Goal: Information Seeking & Learning: Find specific page/section

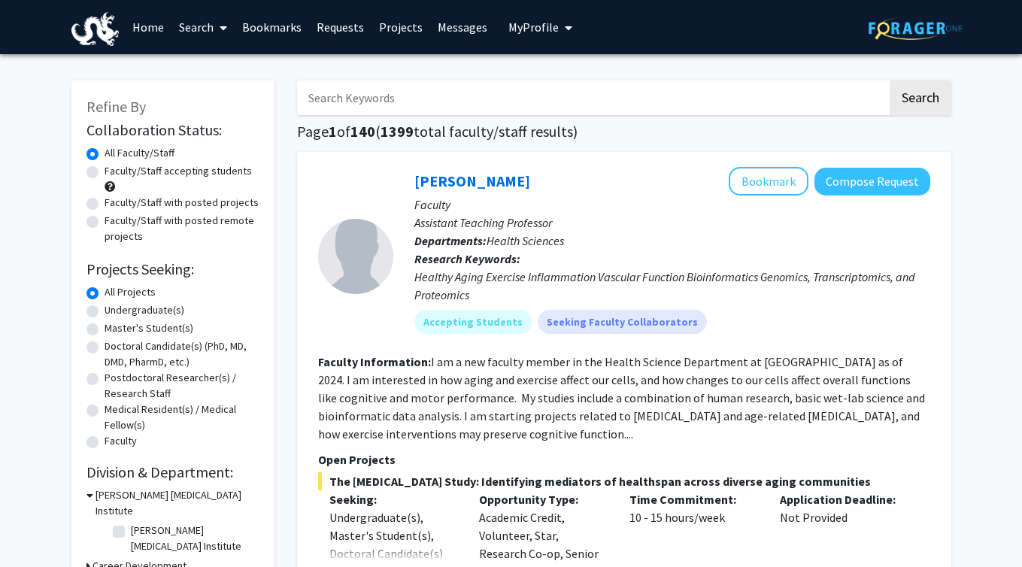
click at [410, 96] on input "Search Keywords" at bounding box center [592, 97] width 590 height 35
click at [890, 80] on button "Search" at bounding box center [921, 97] width 62 height 35
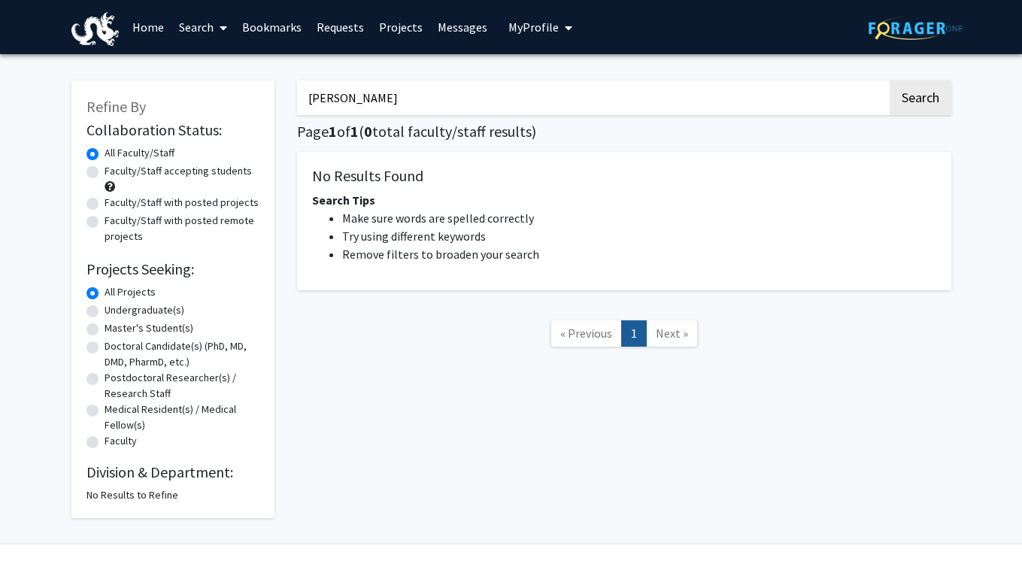
click at [396, 84] on input "[PERSON_NAME]" at bounding box center [592, 97] width 590 height 35
drag, startPoint x: 375, startPoint y: 99, endPoint x: 229, endPoint y: 99, distance: 145.9
click at [229, 99] on div "Refine By Collaboration Status: Collaboration Status All Faculty/Staff Collabor…" at bounding box center [511, 291] width 902 height 453
paste input "[PERSON_NAME] C"
type input "[PERSON_NAME]"
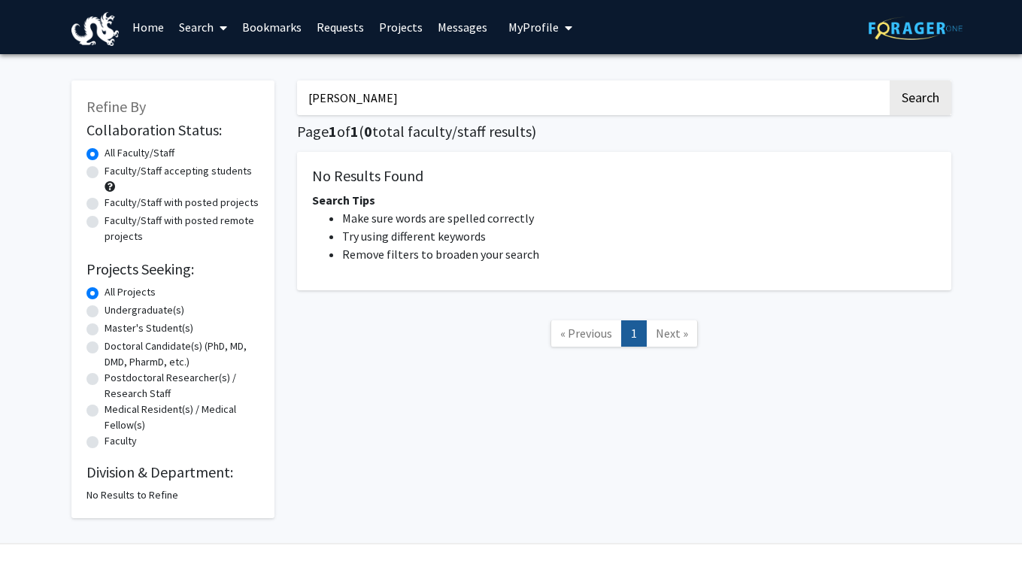
click at [890, 80] on button "Search" at bounding box center [921, 97] width 62 height 35
click at [221, 25] on icon at bounding box center [224, 28] width 8 height 12
click at [226, 70] on span "Faculty/Staff" at bounding box center [226, 69] width 111 height 30
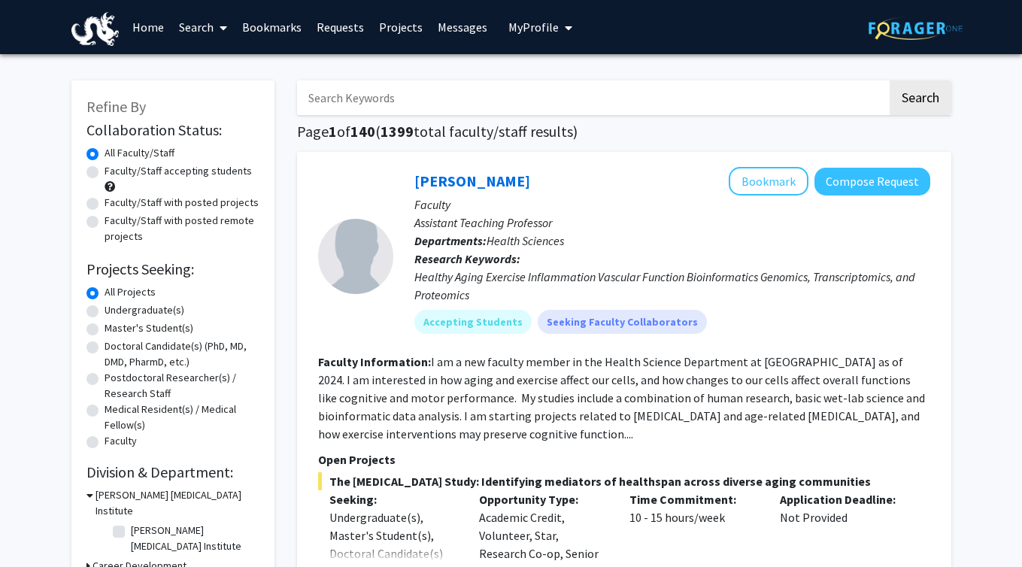
click at [362, 94] on input "Search Keywords" at bounding box center [592, 97] width 590 height 35
paste input "[PERSON_NAME]"
type input "[PERSON_NAME]"
click at [890, 80] on button "Search" at bounding box center [921, 97] width 62 height 35
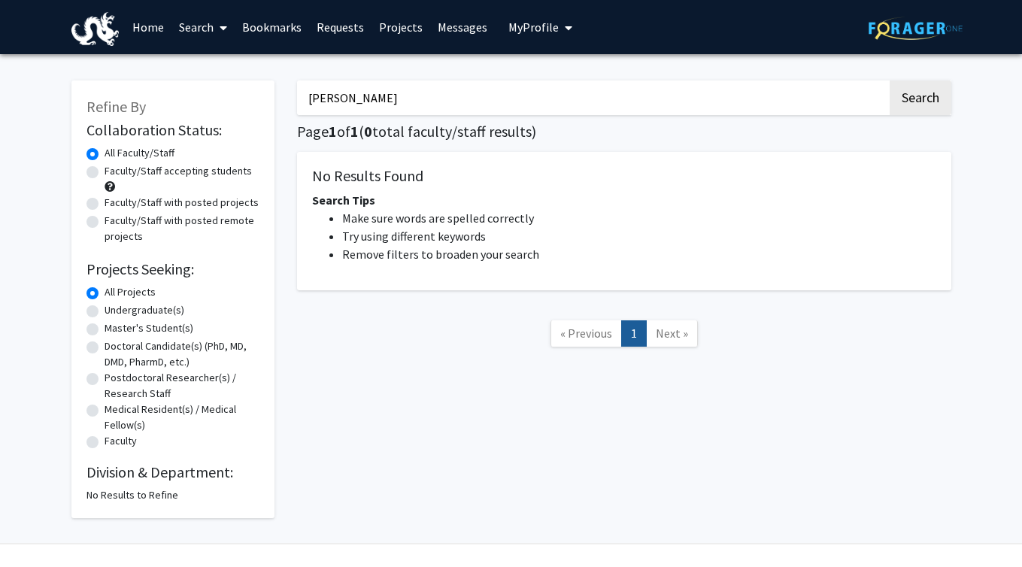
drag, startPoint x: 405, startPoint y: 94, endPoint x: 218, endPoint y: 94, distance: 186.5
click at [218, 94] on div "Refine By Collaboration Status: Collaboration Status All Faculty/Staff Collabor…" at bounding box center [511, 291] width 902 height 453
click at [289, 305] on div "Search Page 1 of 1 ( 0 total faculty/staff results) No Results Found Search Tip…" at bounding box center [624, 291] width 677 height 453
click at [224, 33] on span at bounding box center [221, 28] width 14 height 53
click at [151, 29] on link "Home" at bounding box center [148, 27] width 47 height 53
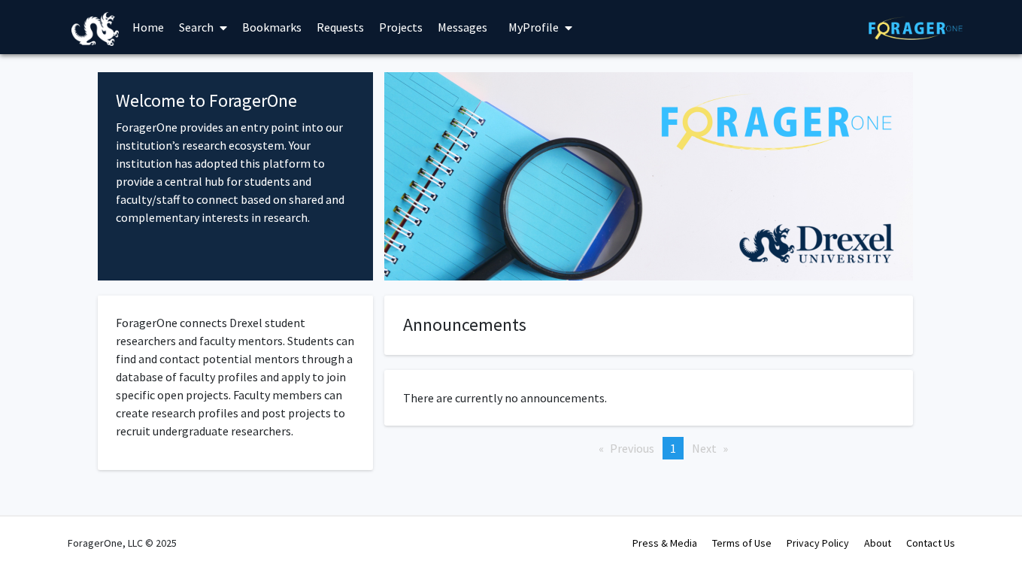
click at [223, 26] on icon at bounding box center [224, 28] width 8 height 12
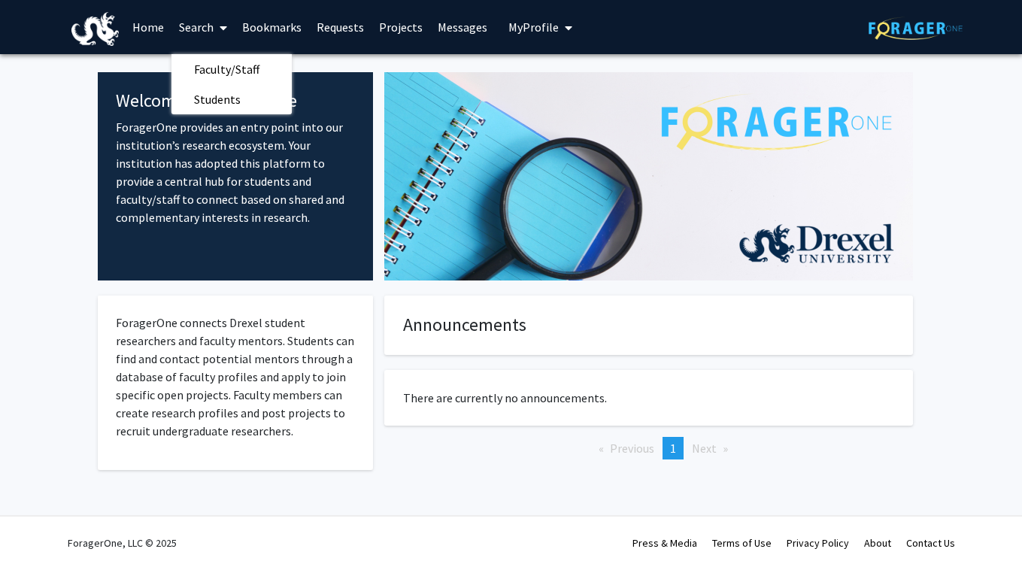
click at [389, 32] on link "Projects" at bounding box center [401, 27] width 59 height 53
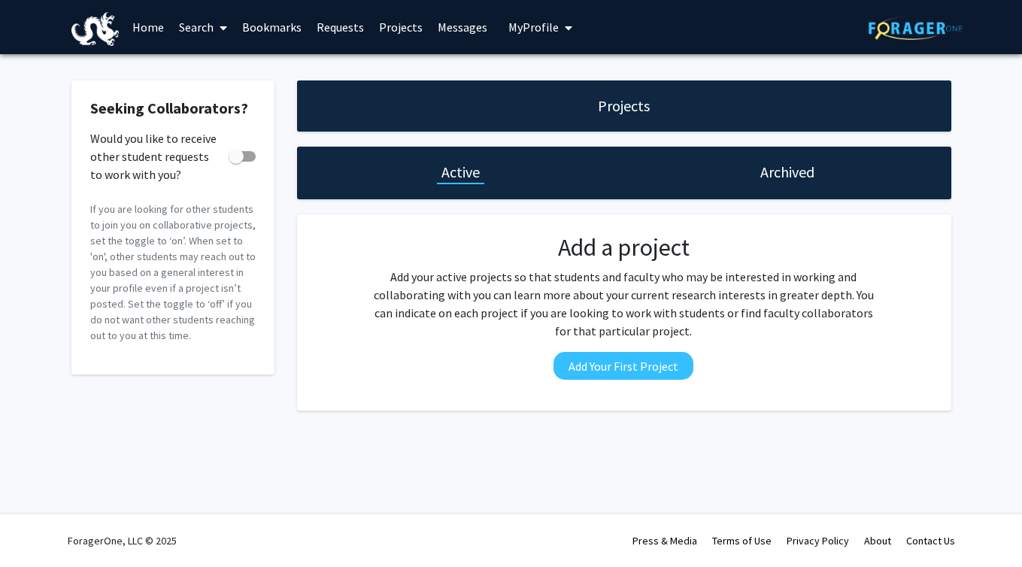
click at [543, 23] on span "My Profile" at bounding box center [533, 27] width 50 height 15
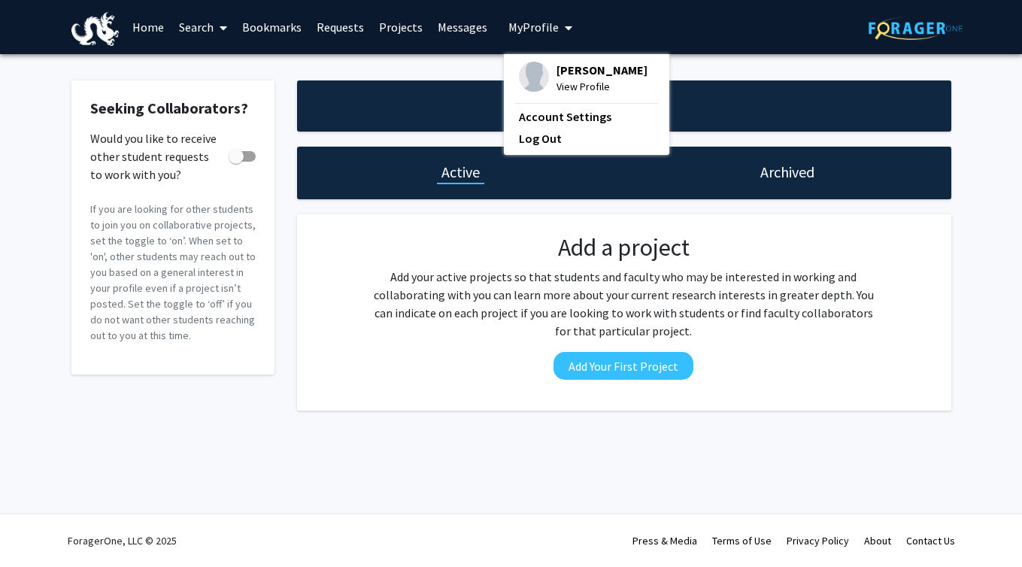
click at [279, 26] on link "Bookmarks" at bounding box center [272, 27] width 74 height 53
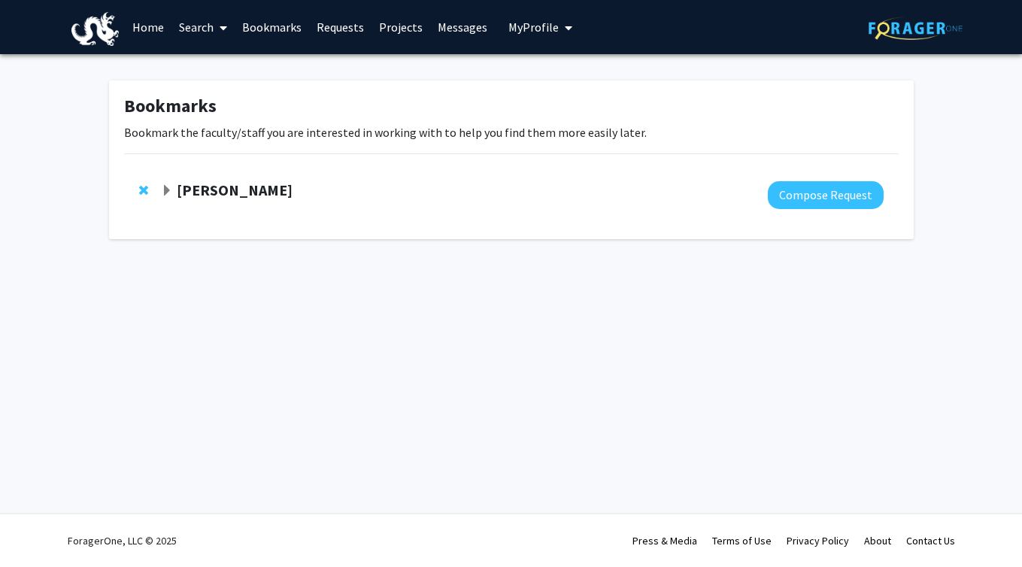
click at [167, 193] on span "Expand Julie Goodman Bookmark" at bounding box center [167, 191] width 12 height 12
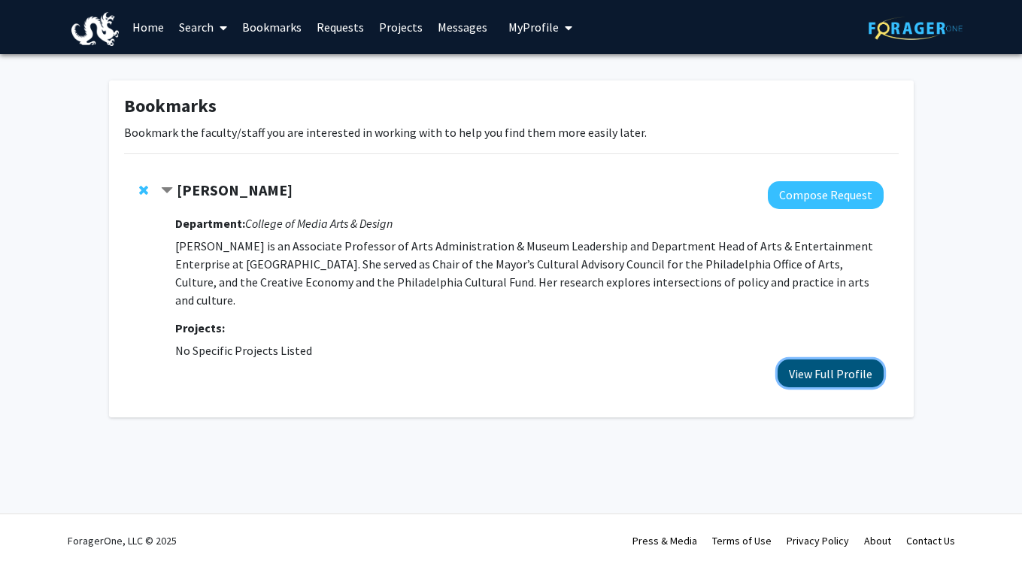
click at [811, 362] on button "View Full Profile" at bounding box center [831, 373] width 106 height 28
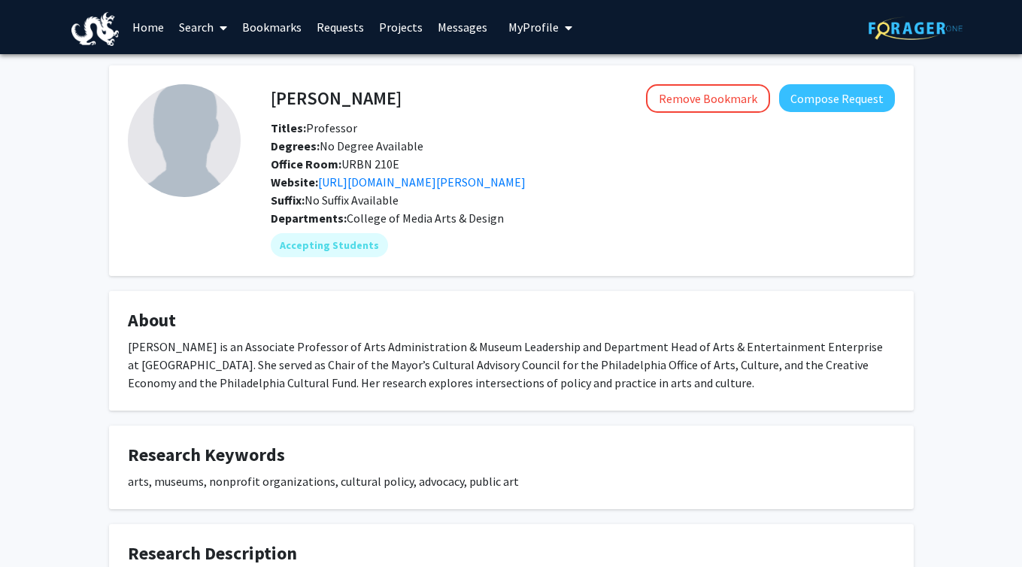
click at [147, 23] on link "Home" at bounding box center [148, 27] width 47 height 53
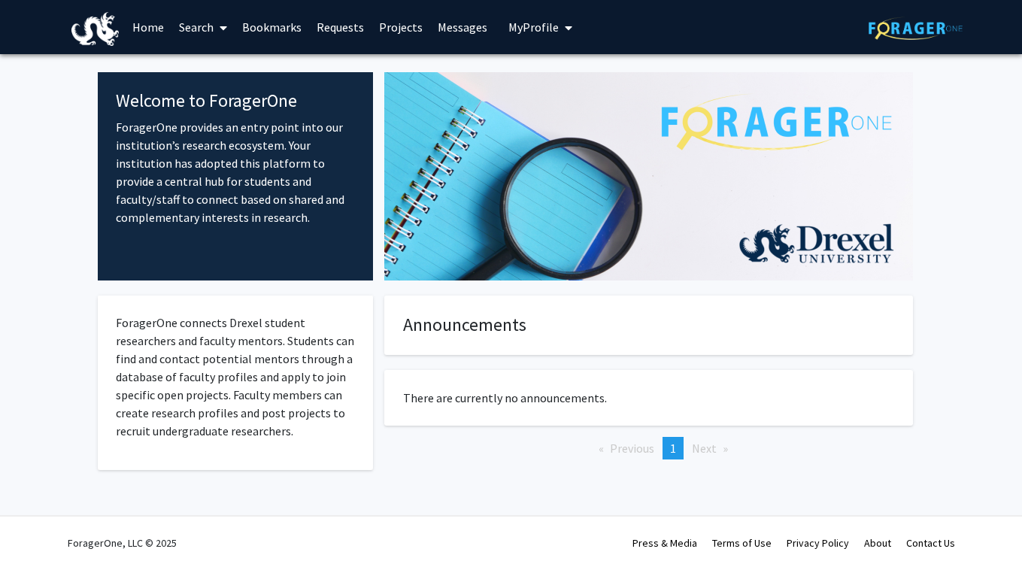
click at [208, 19] on link "Search" at bounding box center [202, 27] width 63 height 53
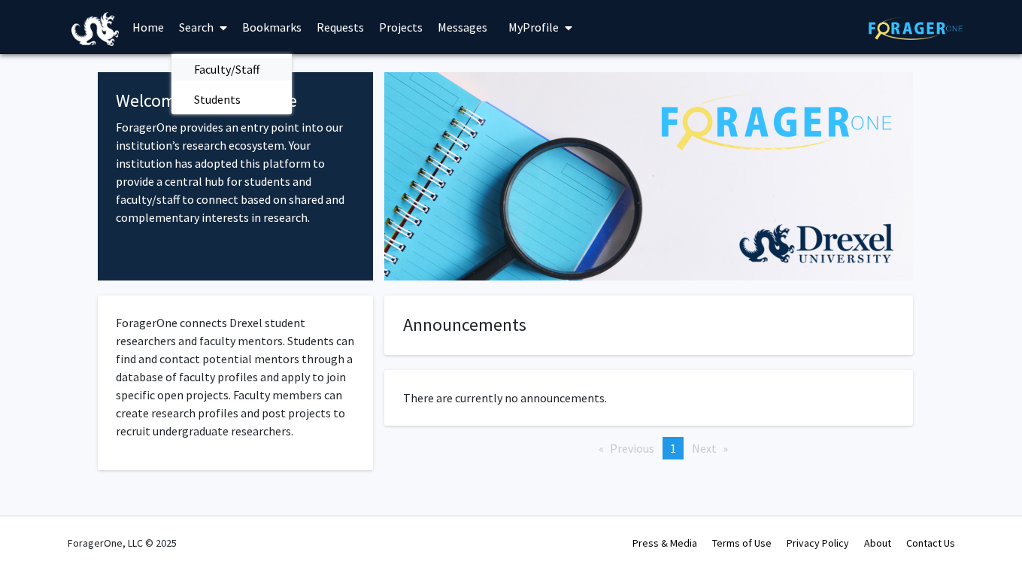
click at [218, 61] on span "Faculty/Staff" at bounding box center [226, 69] width 111 height 30
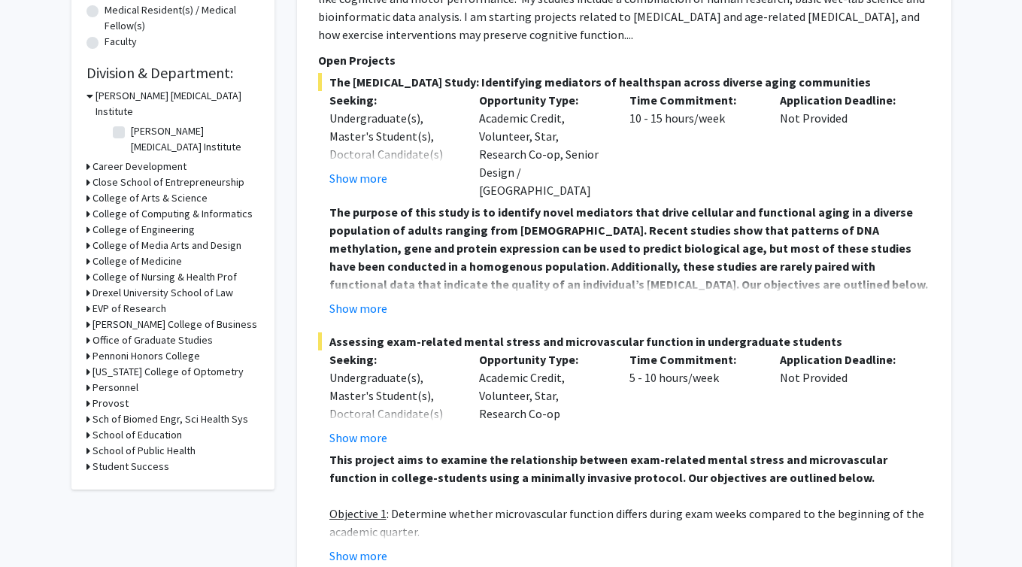
scroll to position [395, 0]
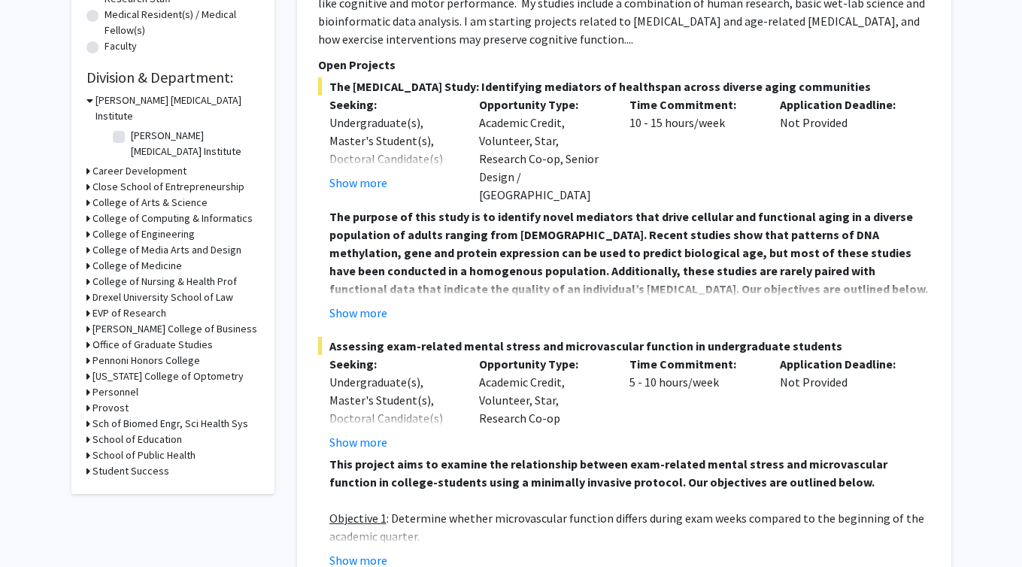
click at [87, 321] on icon at bounding box center [88, 329] width 4 height 16
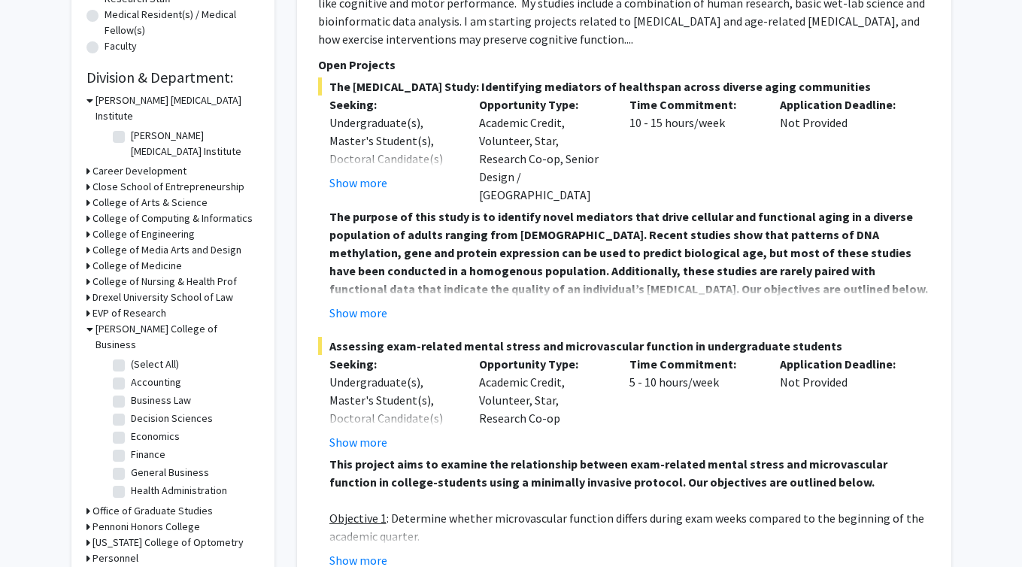
click at [131, 356] on label "(Select All)" at bounding box center [155, 364] width 48 height 16
click at [131, 356] on input "(Select All)" at bounding box center [136, 361] width 10 height 10
checkbox input "true"
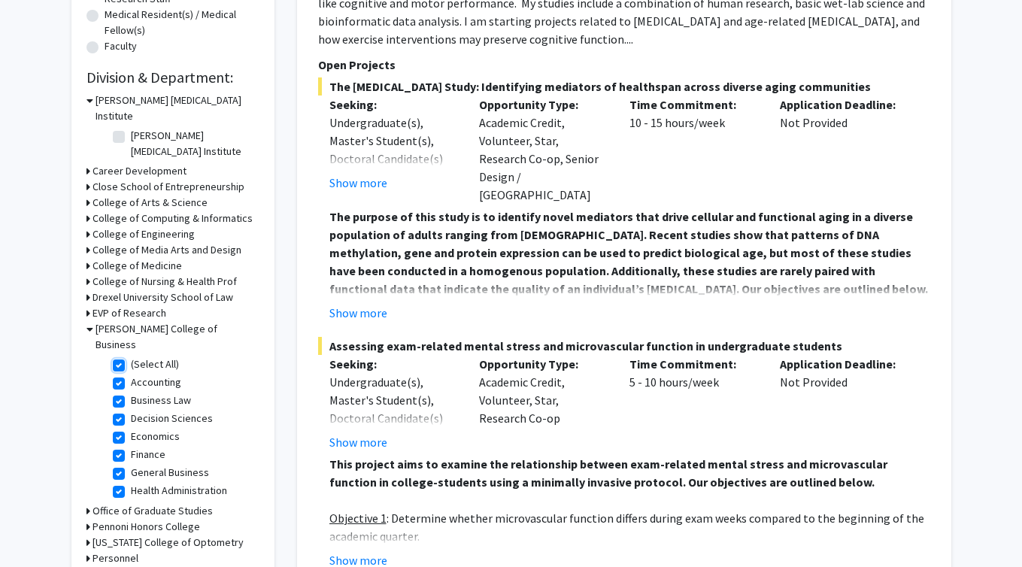
checkbox input "true"
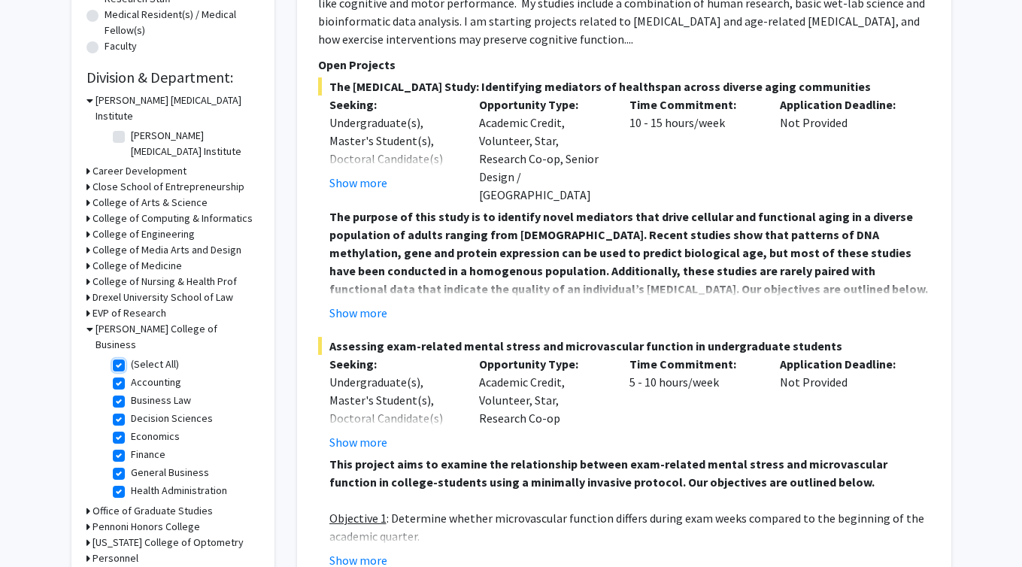
checkbox input "true"
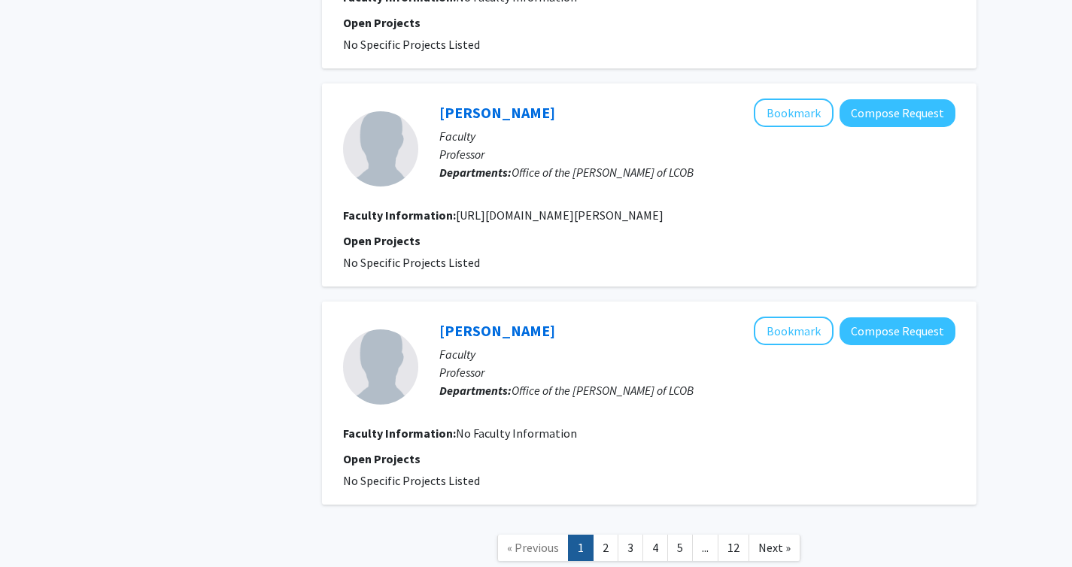
scroll to position [2757, 0]
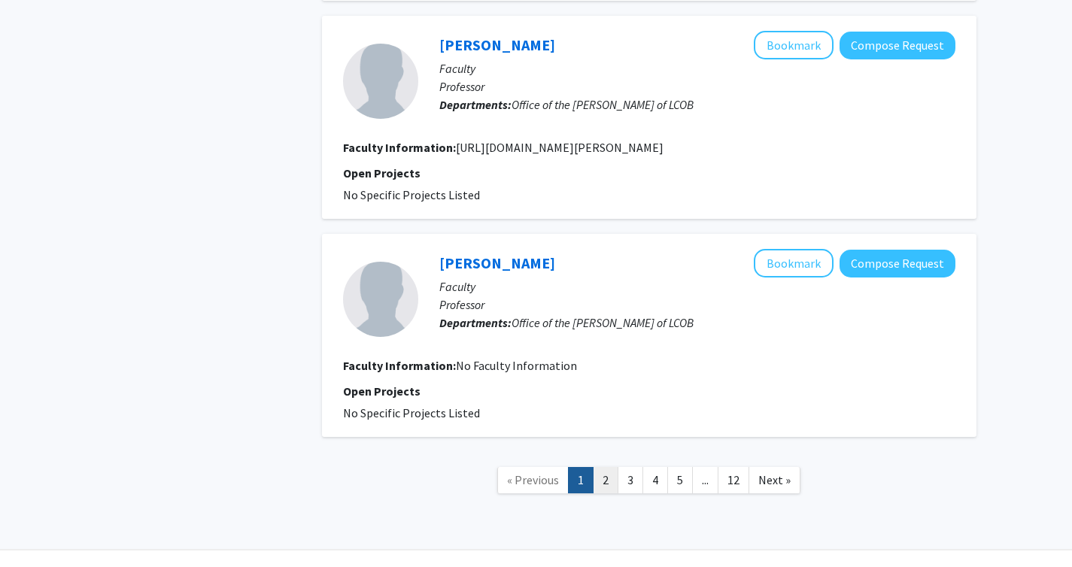
click at [605, 467] on link "2" at bounding box center [606, 480] width 26 height 26
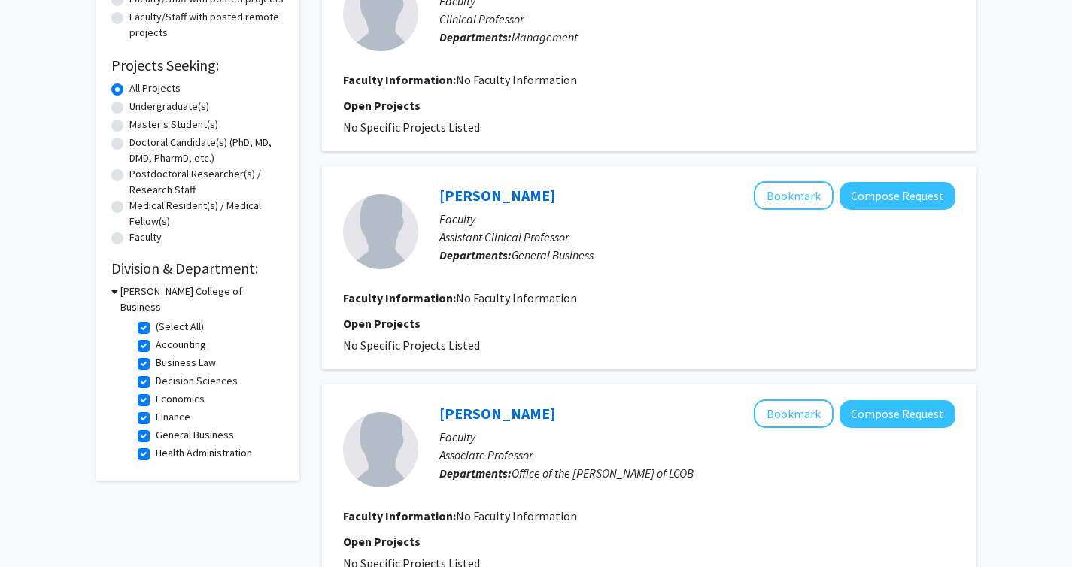
scroll to position [205, 0]
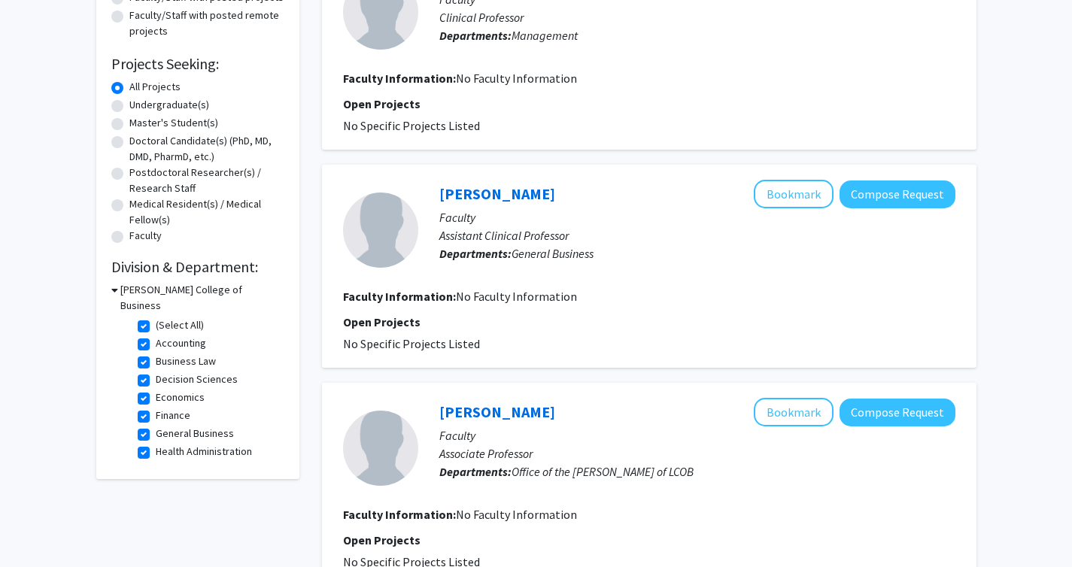
click at [156, 317] on label "(Select All)" at bounding box center [180, 325] width 48 height 16
click at [156, 317] on input "(Select All)" at bounding box center [161, 322] width 10 height 10
checkbox input "false"
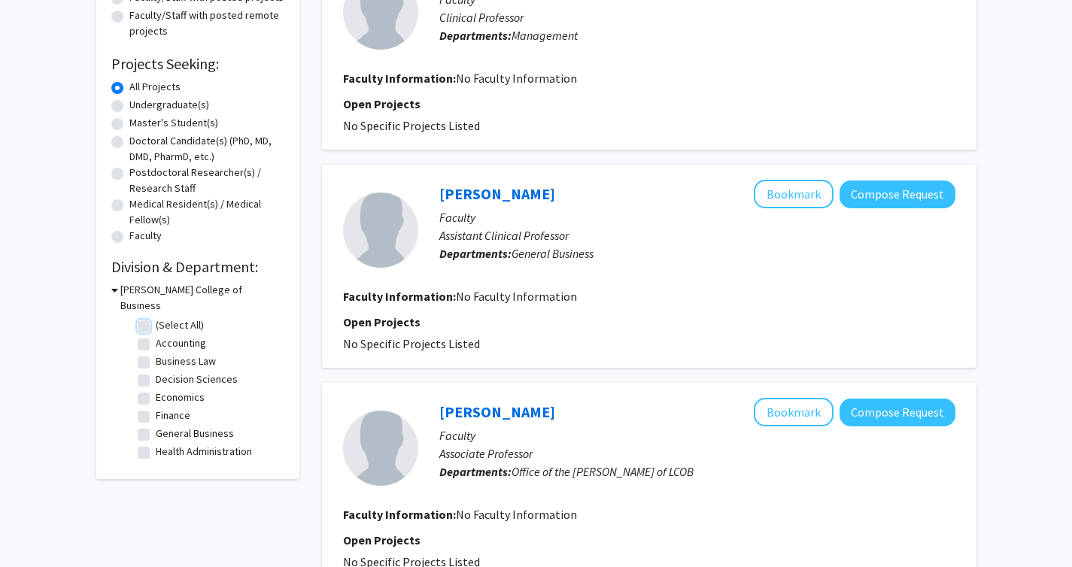
checkbox input "false"
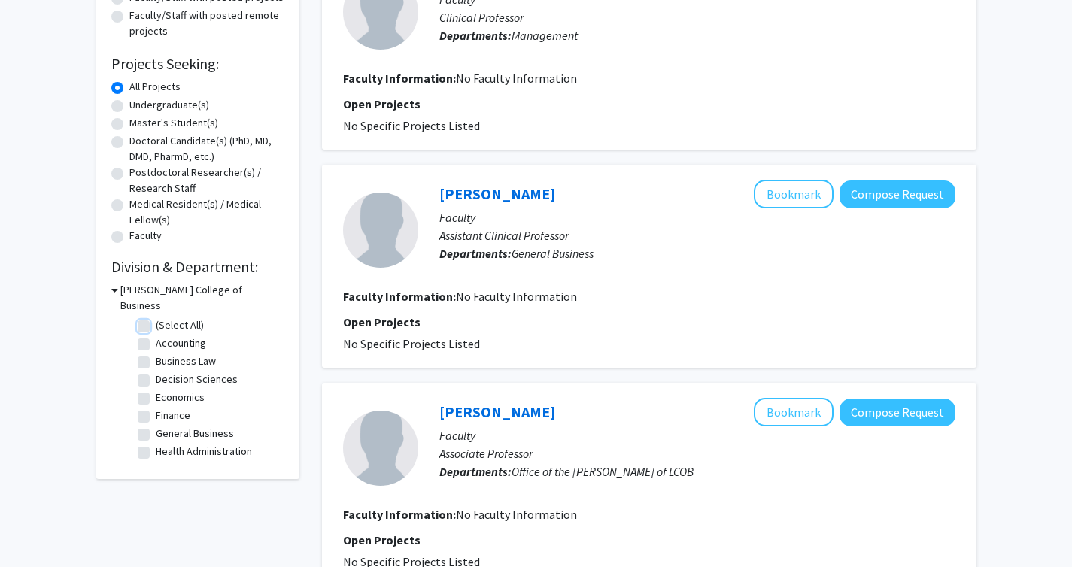
checkbox input "false"
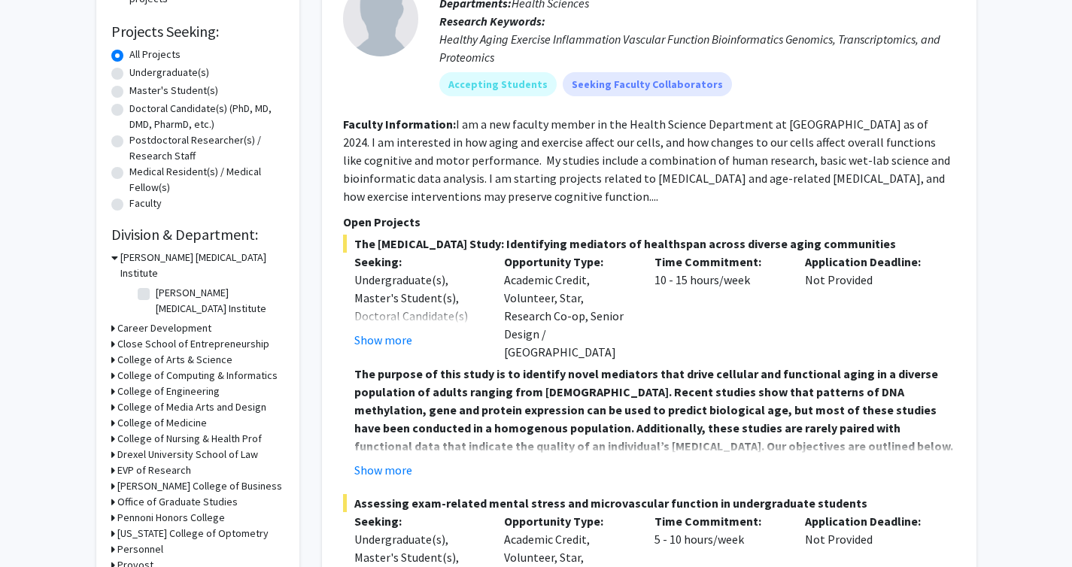
scroll to position [241, 0]
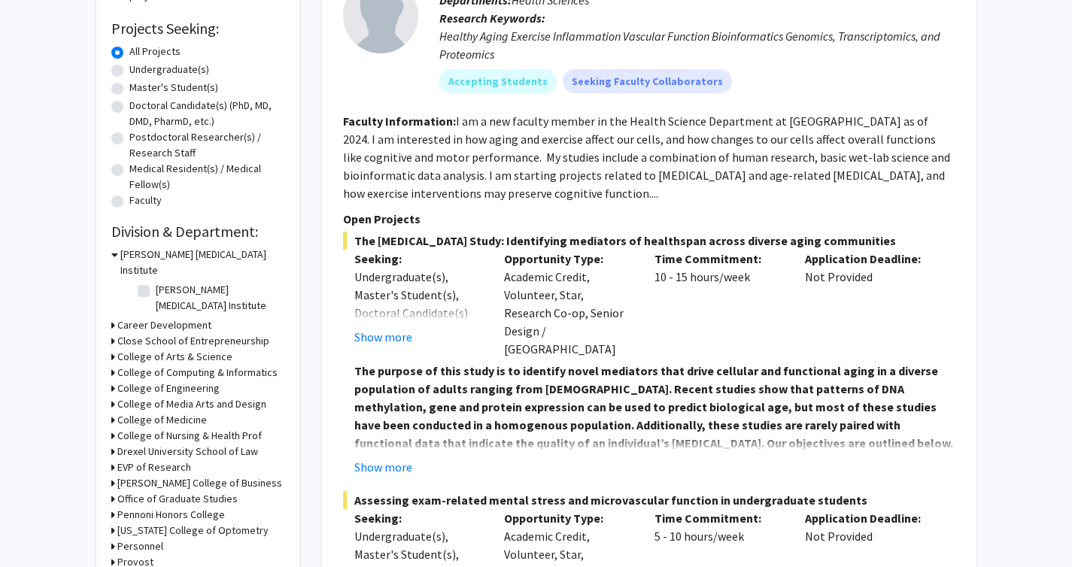
click at [108, 454] on div "Refine By Collaboration Status: Collaboration Status All Faculty/Staff Collabor…" at bounding box center [197, 244] width 203 height 808
click at [112, 475] on icon at bounding box center [113, 483] width 4 height 16
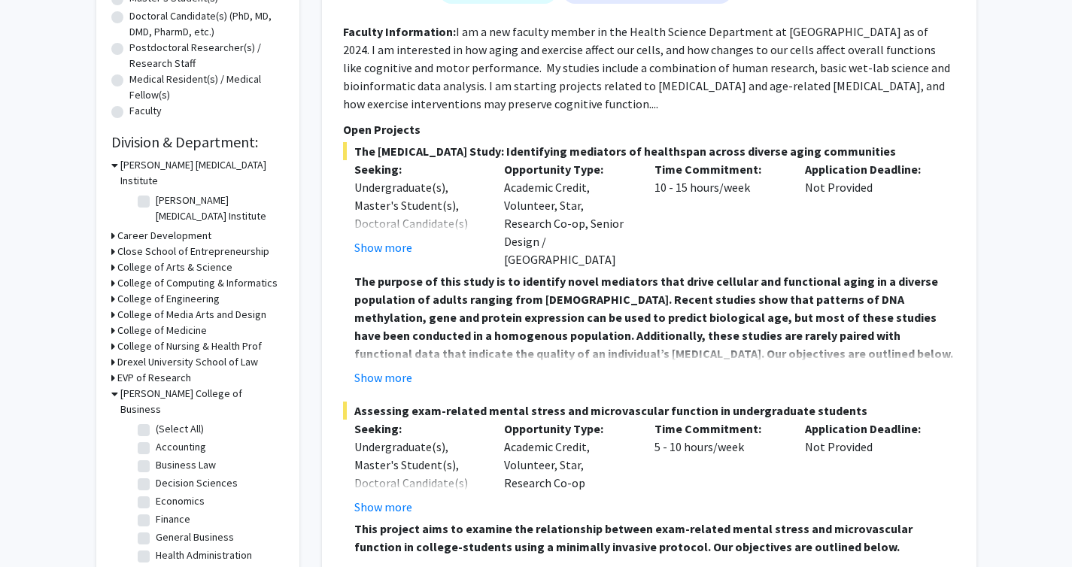
scroll to position [341, 0]
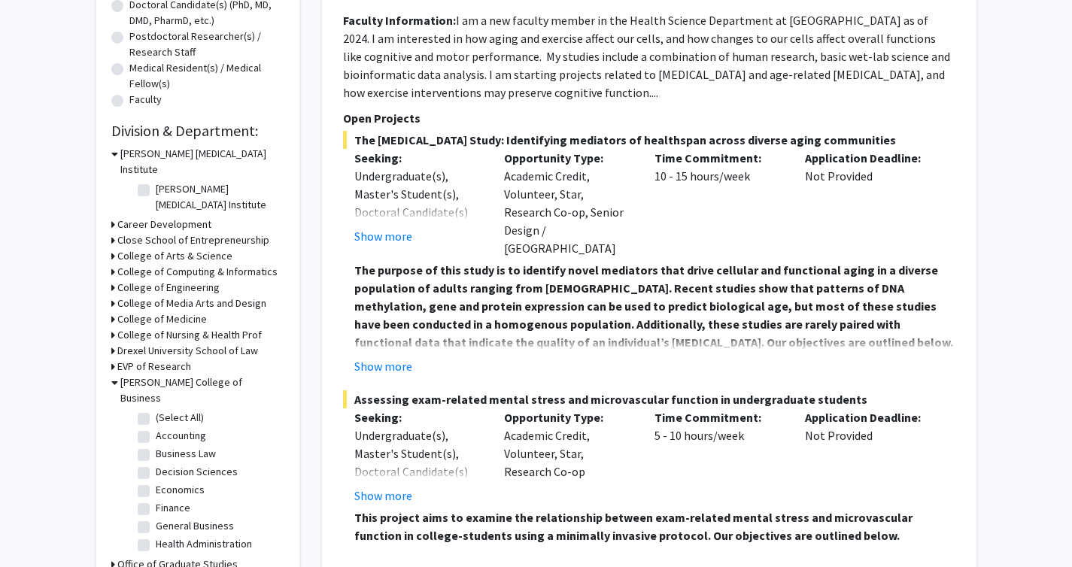
click at [156, 410] on label "(Select All)" at bounding box center [180, 418] width 48 height 16
click at [156, 410] on input "(Select All)" at bounding box center [161, 415] width 10 height 10
checkbox input "true"
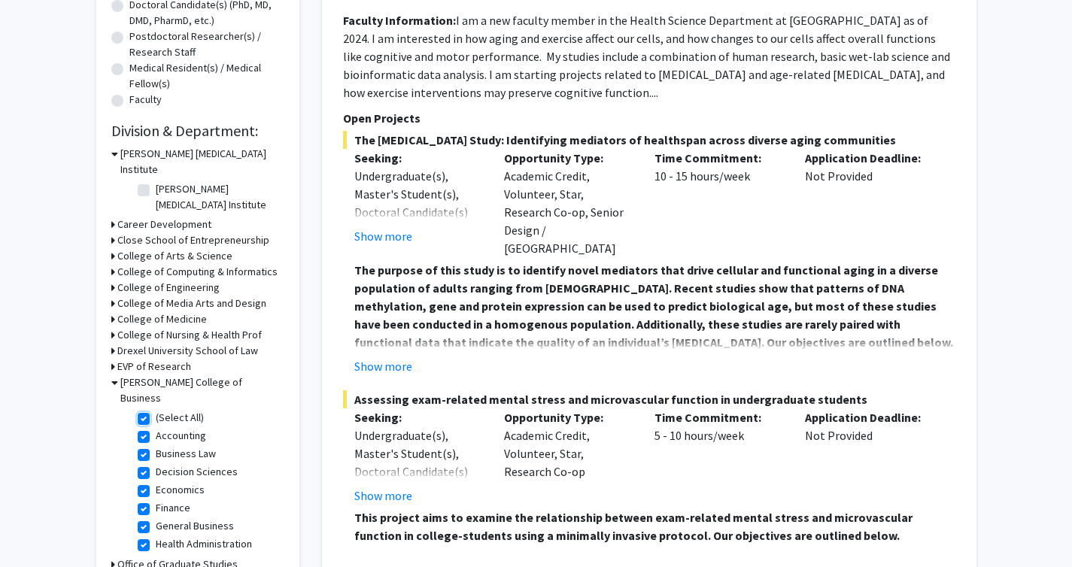
checkbox input "true"
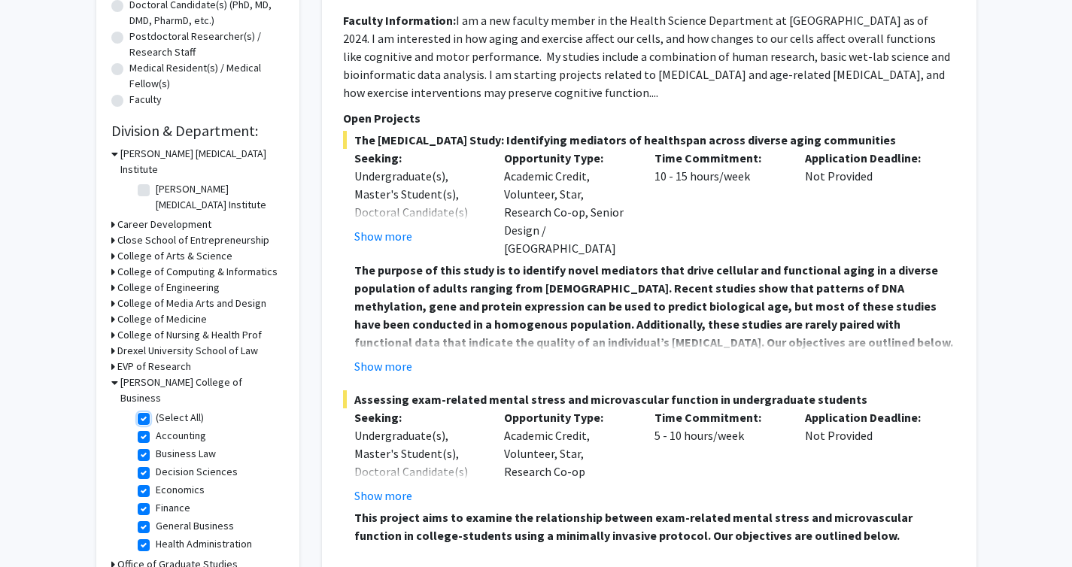
checkbox input "true"
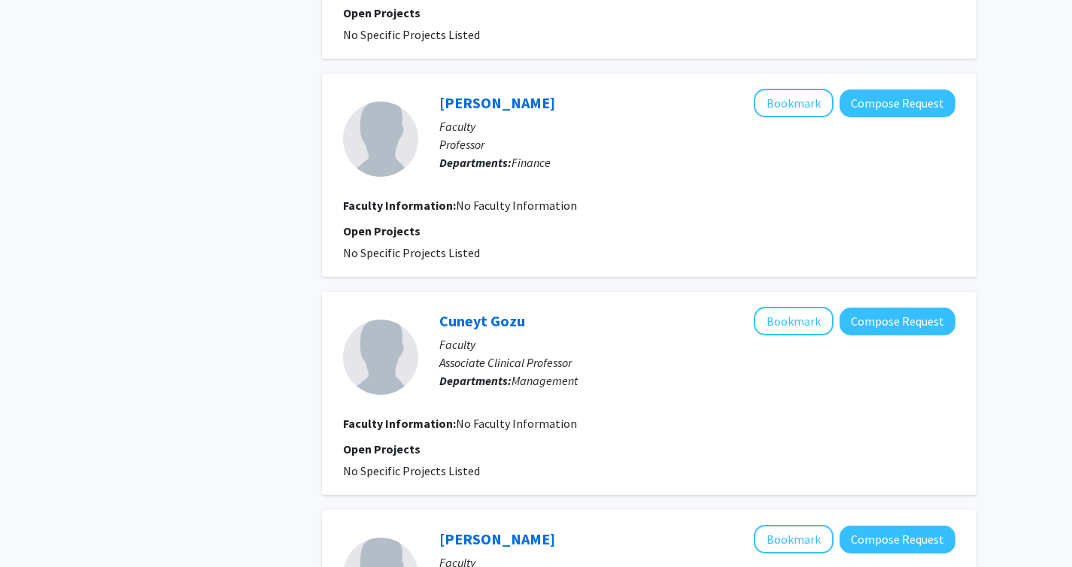
scroll to position [2757, 0]
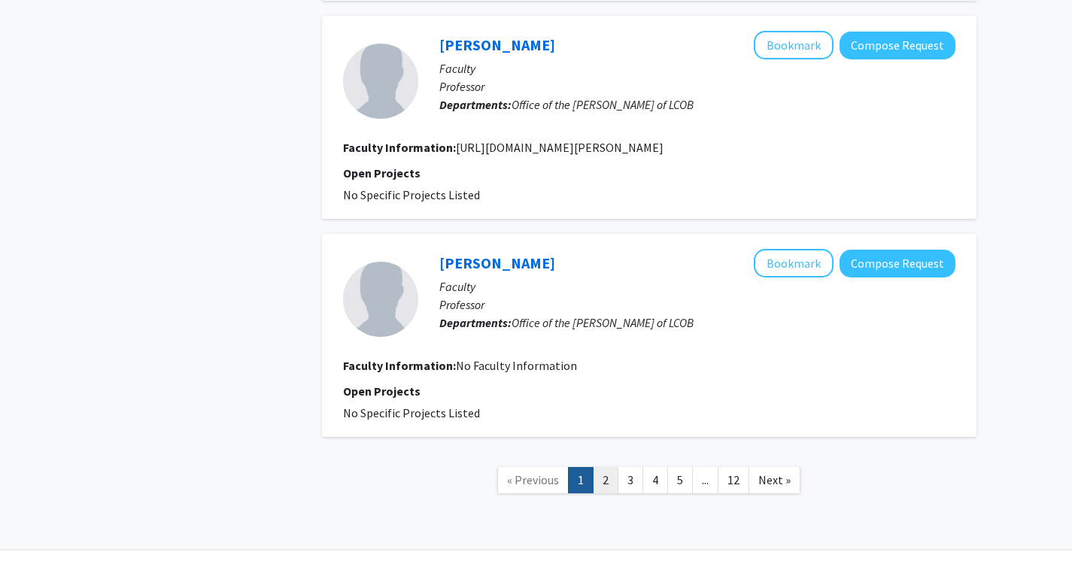
click at [606, 467] on link "2" at bounding box center [606, 480] width 26 height 26
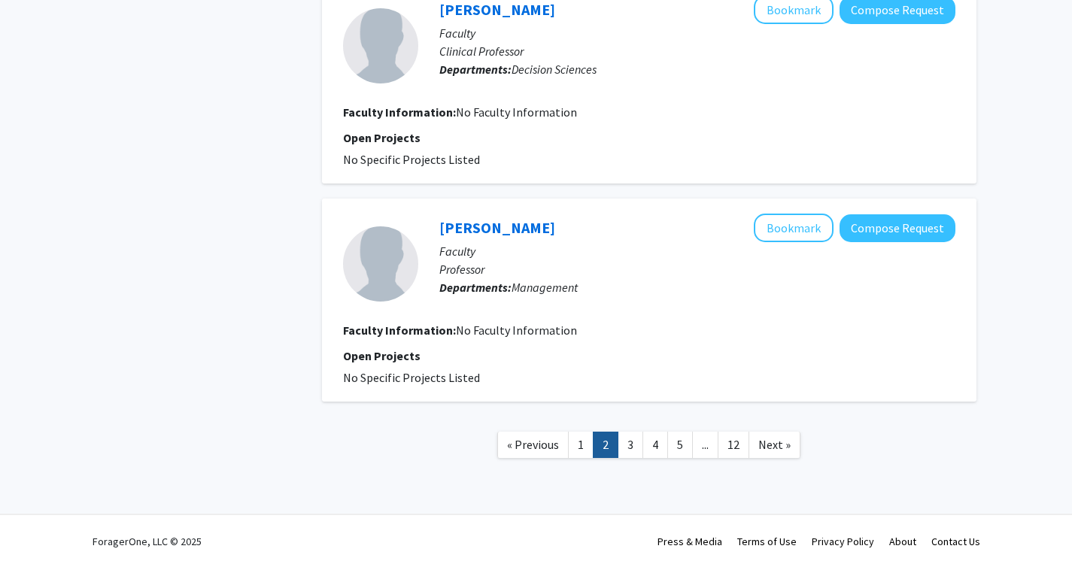
scroll to position [1917, 0]
click at [631, 444] on link "3" at bounding box center [630, 444] width 26 height 26
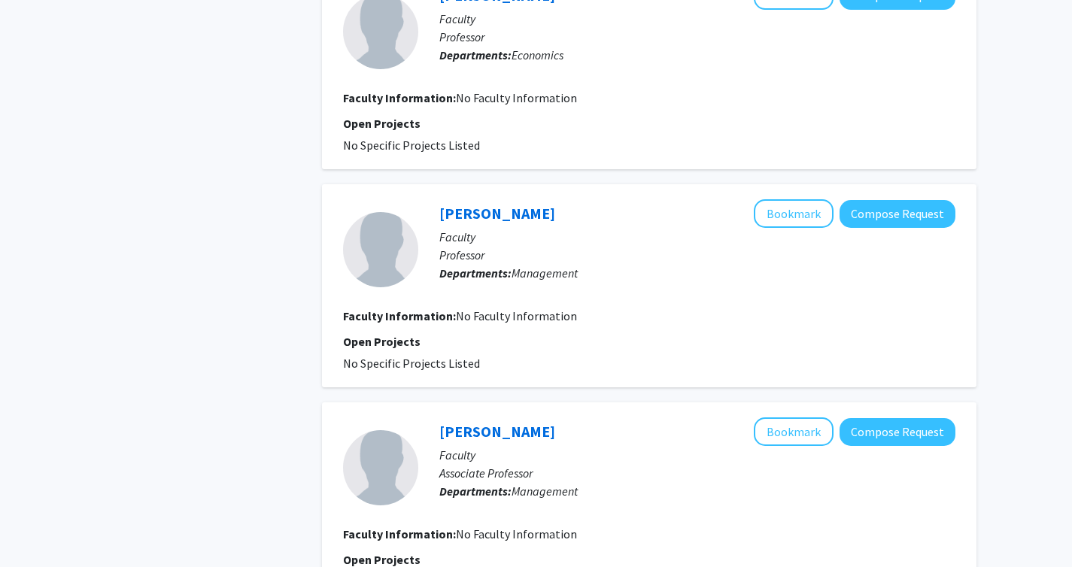
scroll to position [1826, 0]
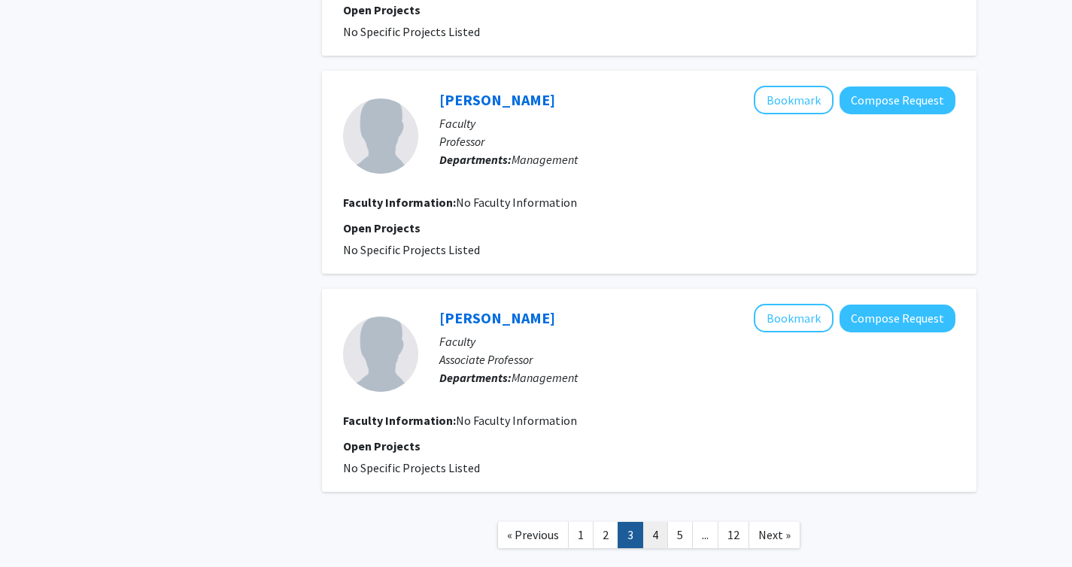
click at [655, 529] on link "4" at bounding box center [655, 535] width 26 height 26
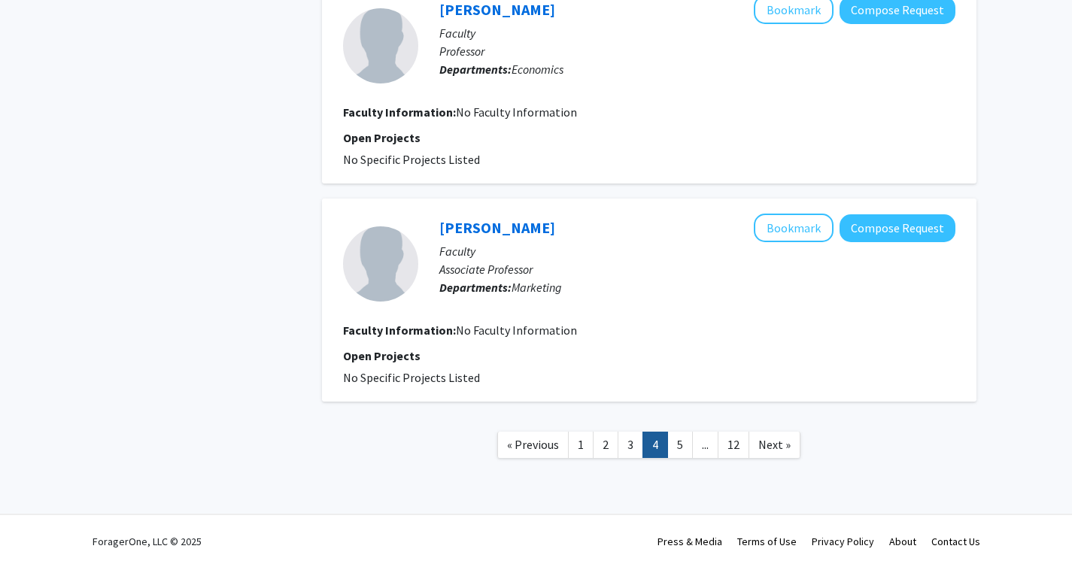
scroll to position [1917, 0]
click at [675, 443] on link "5" at bounding box center [680, 444] width 26 height 26
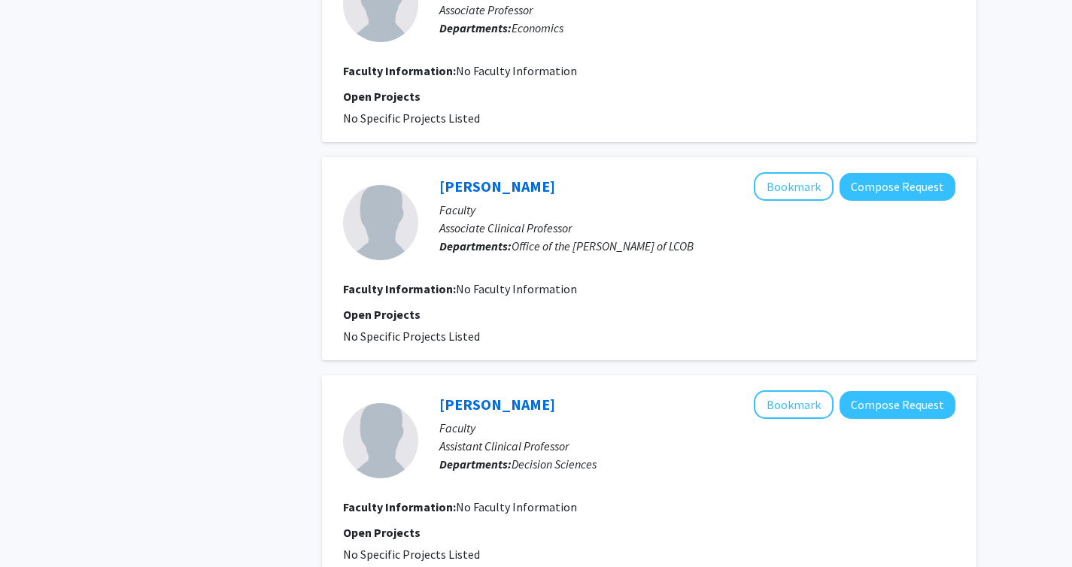
scroll to position [1917, 0]
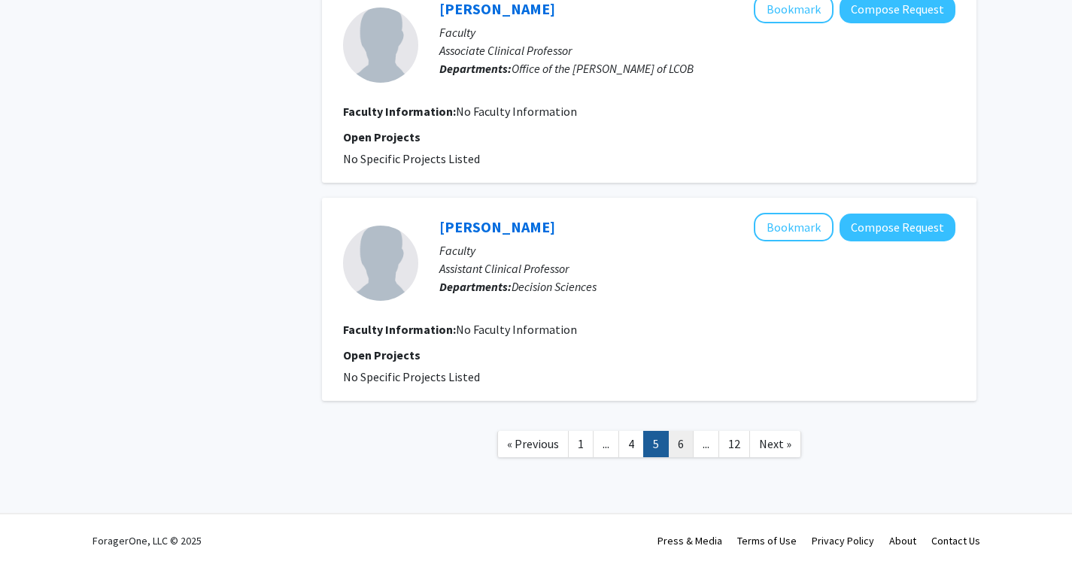
click at [687, 440] on link "6" at bounding box center [681, 444] width 26 height 26
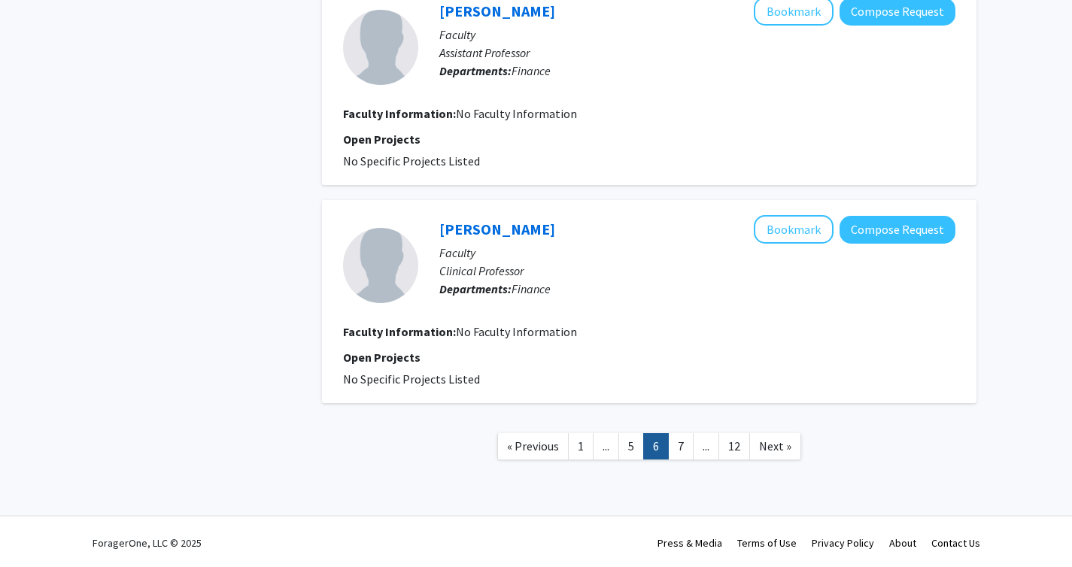
scroll to position [1917, 0]
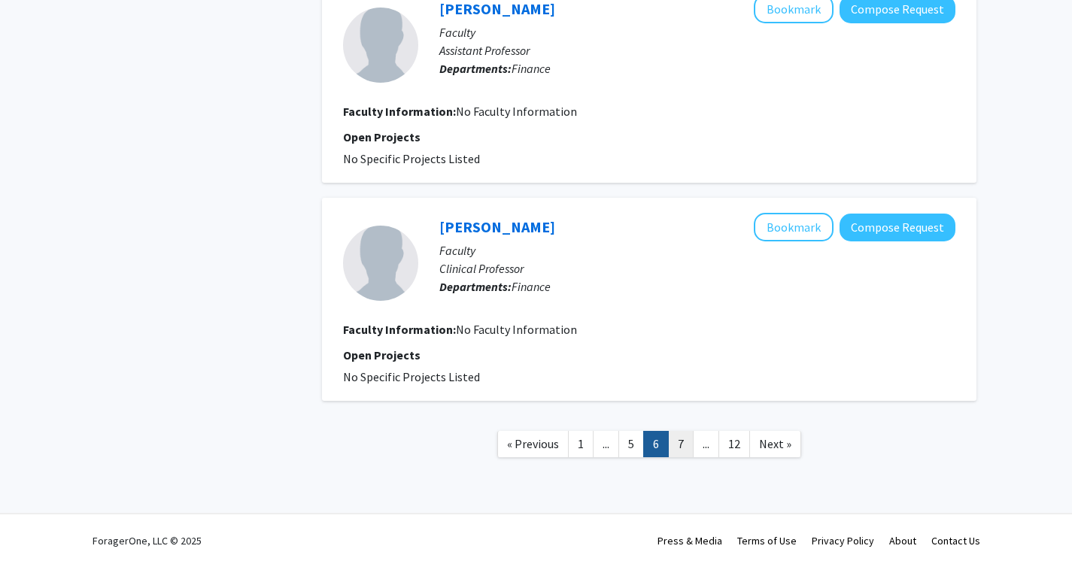
click at [678, 445] on link "7" at bounding box center [681, 444] width 26 height 26
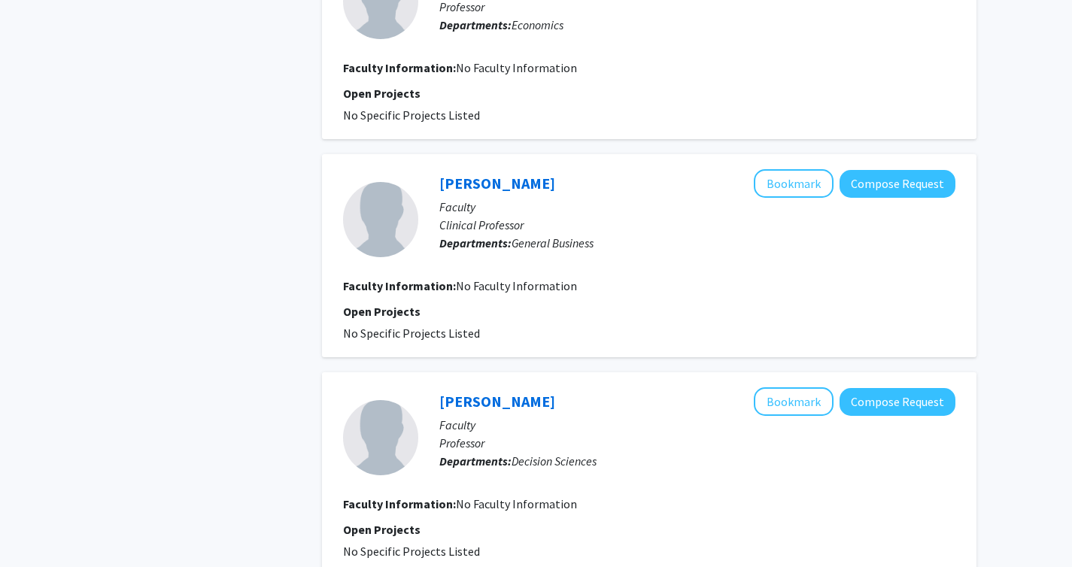
scroll to position [1917, 0]
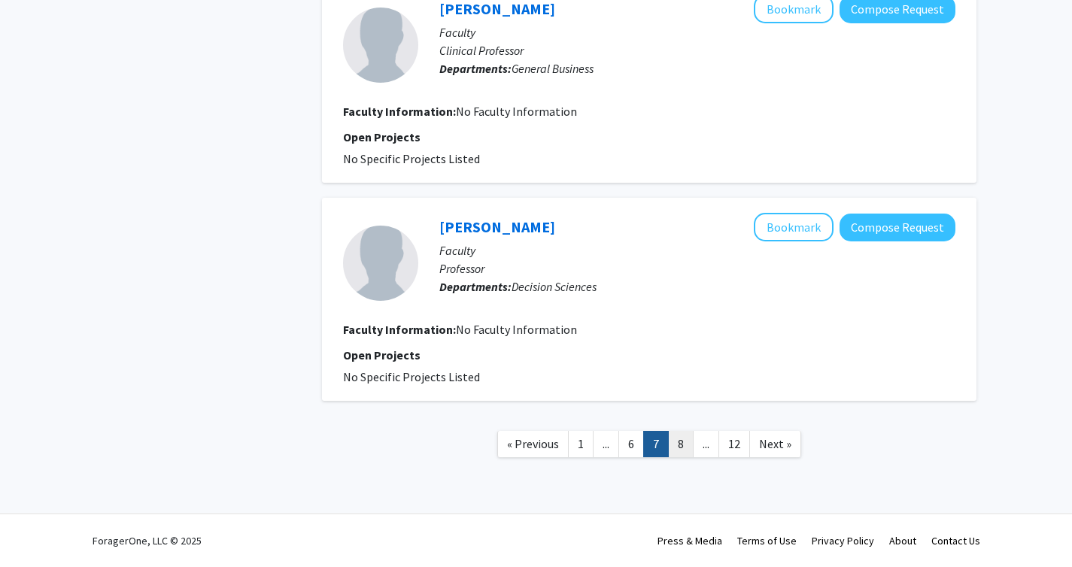
click at [678, 443] on link "8" at bounding box center [681, 444] width 26 height 26
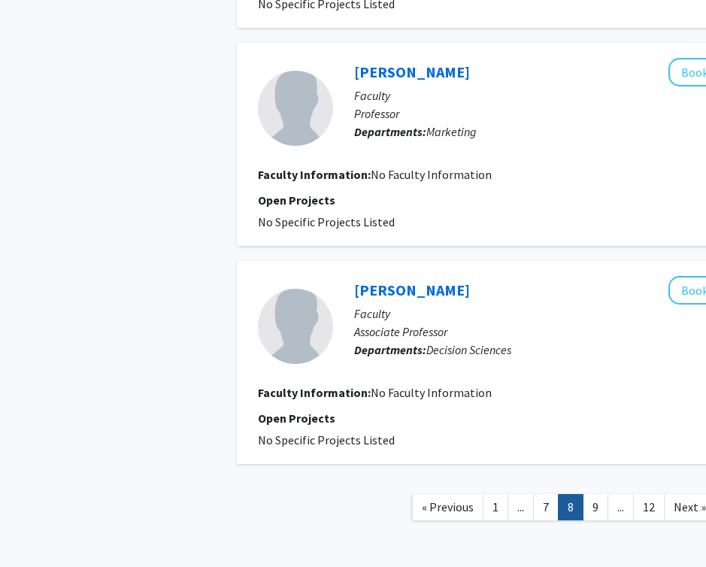
scroll to position [1917, 0]
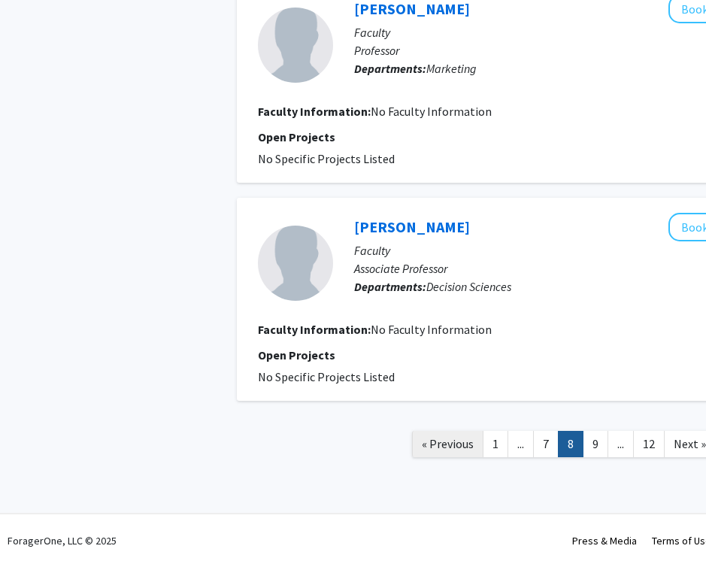
click at [449, 456] on link "« Previous" at bounding box center [447, 444] width 71 height 26
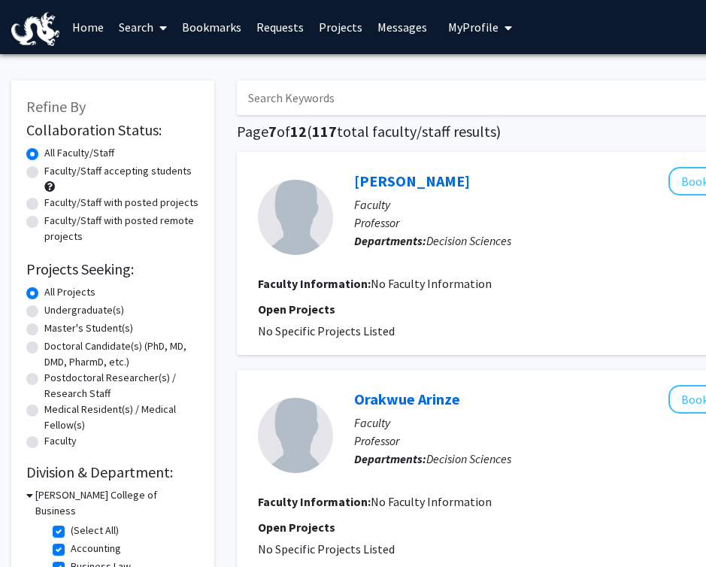
click at [449, 456] on span "Decision Sciences" at bounding box center [468, 458] width 85 height 15
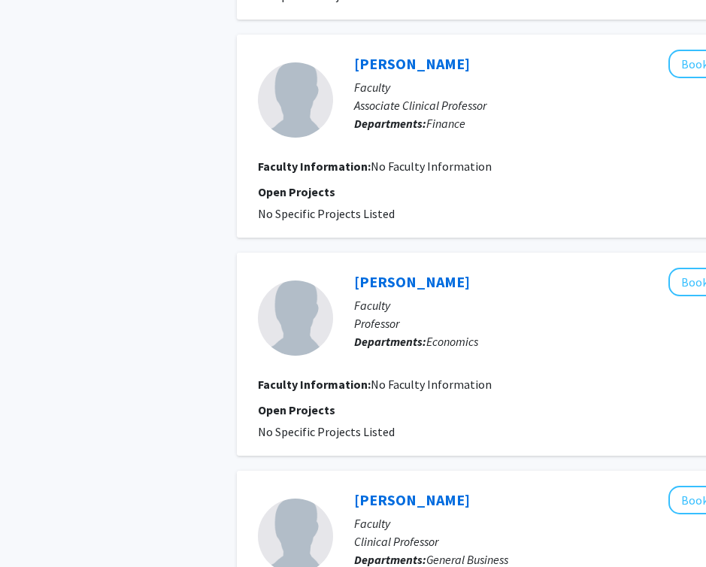
scroll to position [1917, 0]
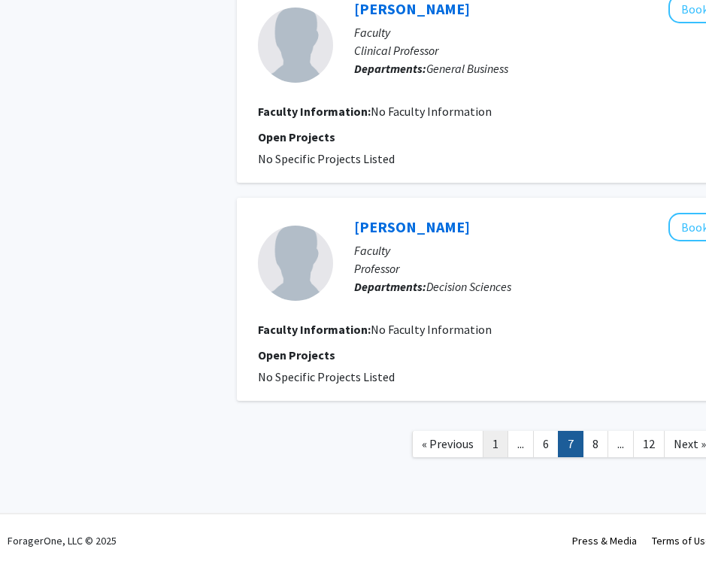
click at [490, 438] on link "1" at bounding box center [496, 444] width 26 height 26
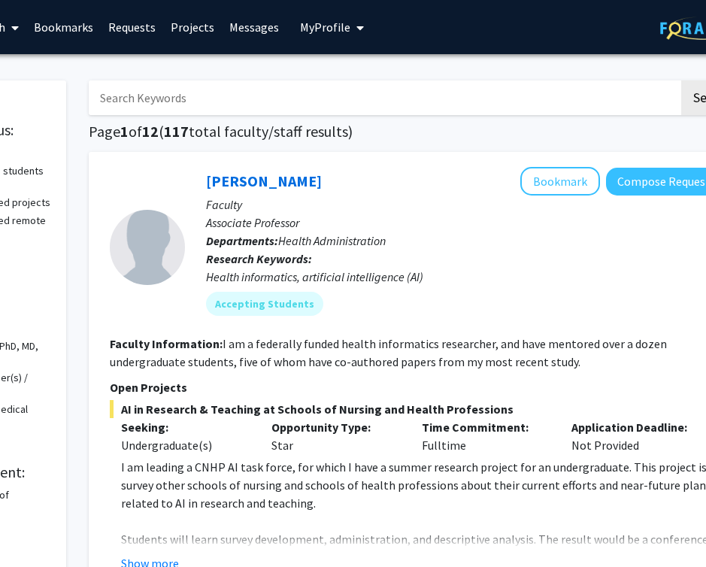
scroll to position [0, 196]
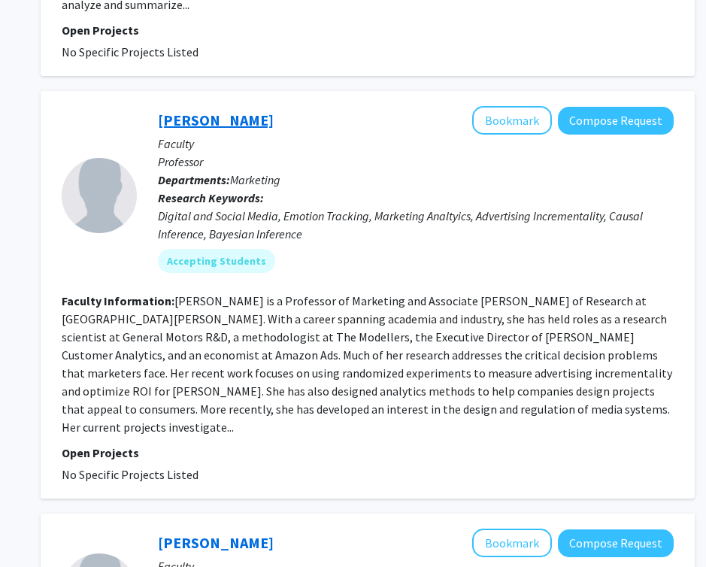
click at [190, 111] on link "Elea Feit" at bounding box center [216, 120] width 116 height 19
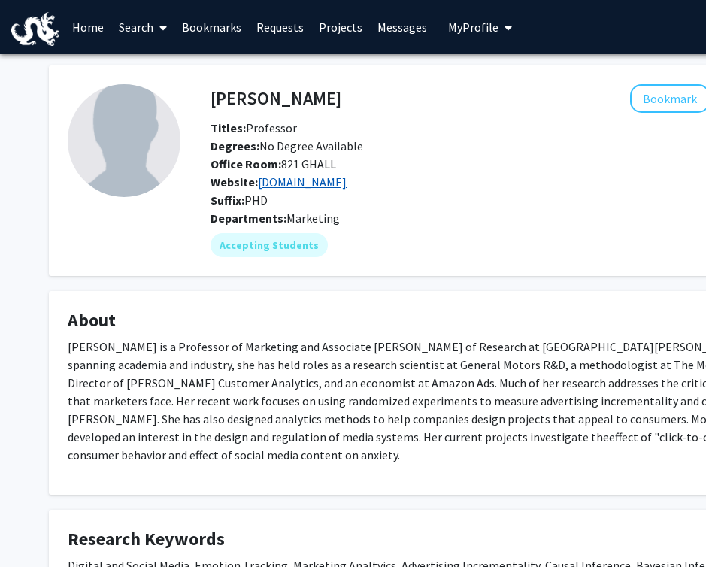
click at [302, 187] on link "eleafeit.com" at bounding box center [302, 181] width 89 height 15
